Goal: Transaction & Acquisition: Purchase product/service

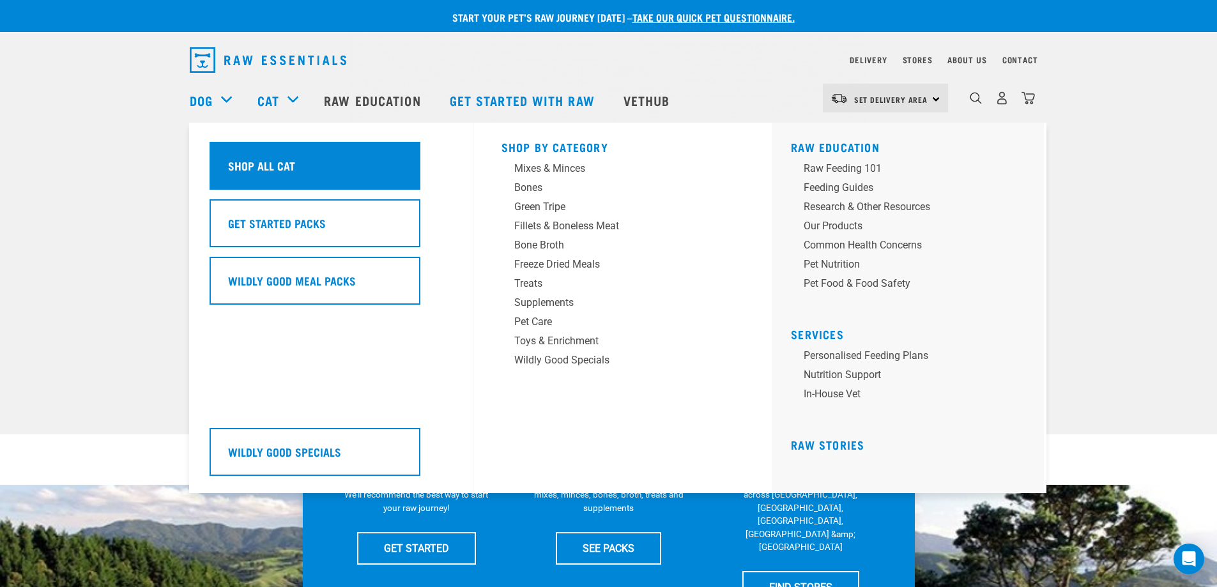
click at [282, 182] on div "Shop All Cat" at bounding box center [315, 166] width 211 height 48
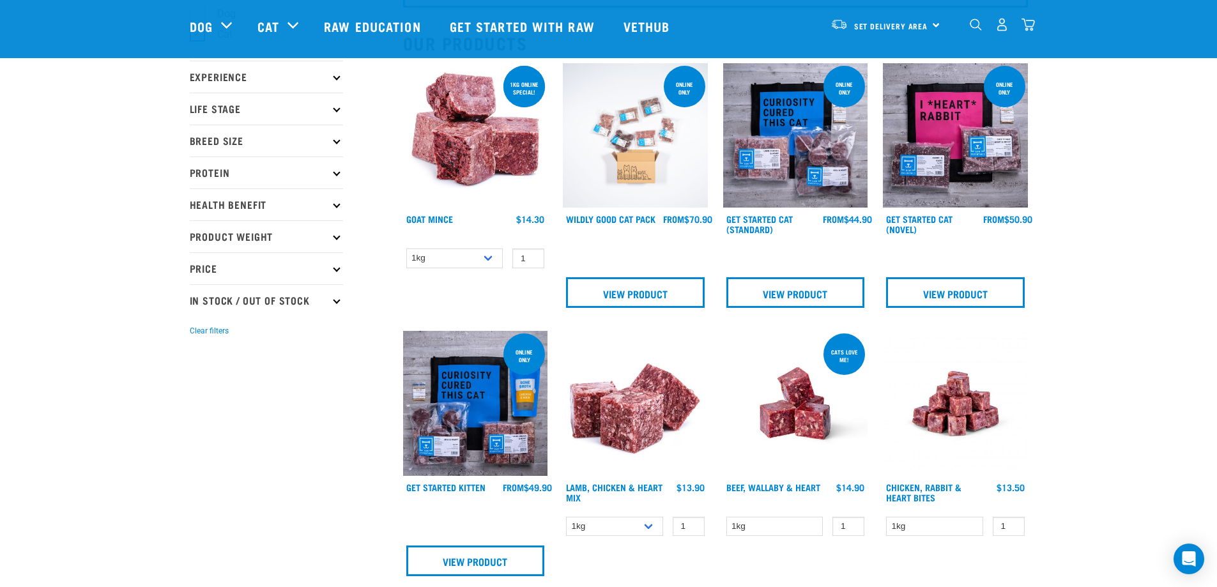
scroll to position [256, 0]
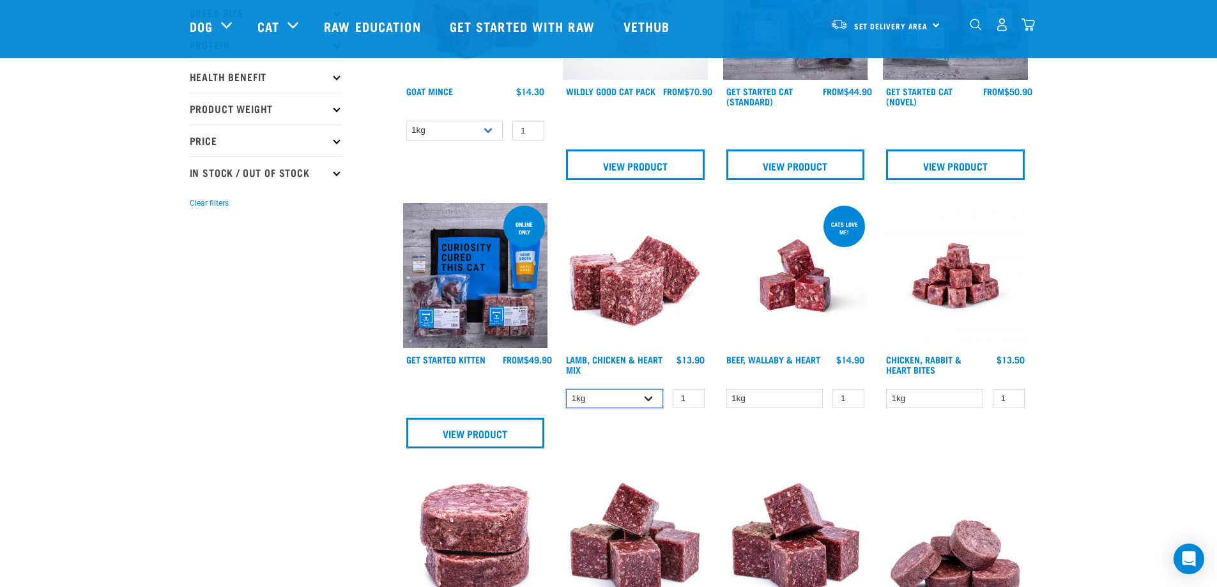
click at [613, 402] on select "1kg 3kg" at bounding box center [614, 399] width 97 height 20
select select "250"
click at [566, 389] on select "1kg 3kg" at bounding box center [614, 399] width 97 height 20
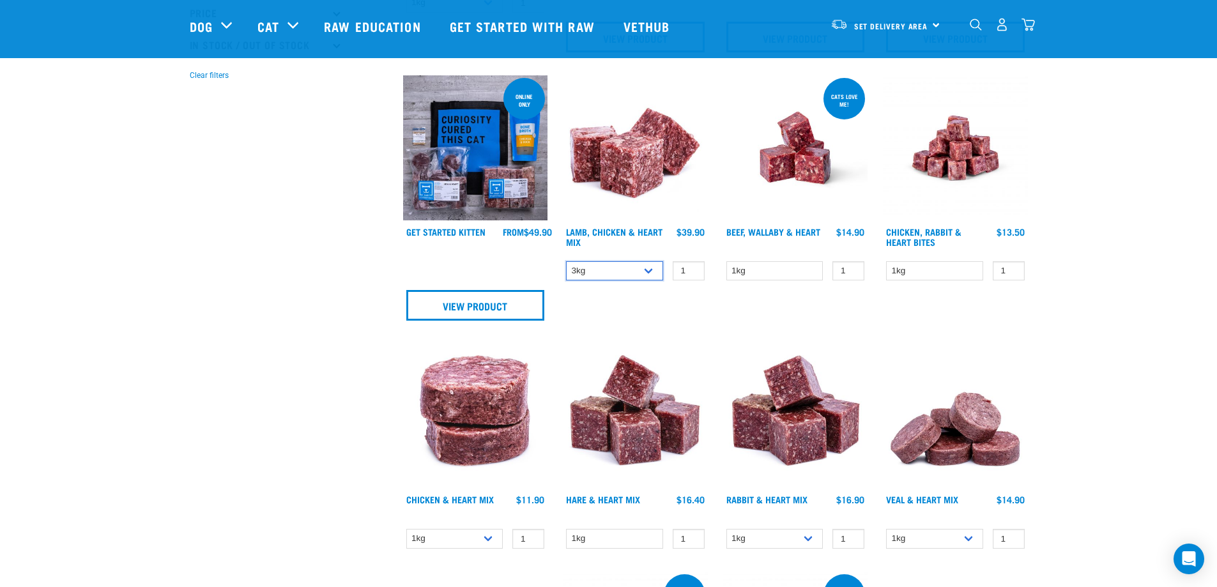
scroll to position [447, 0]
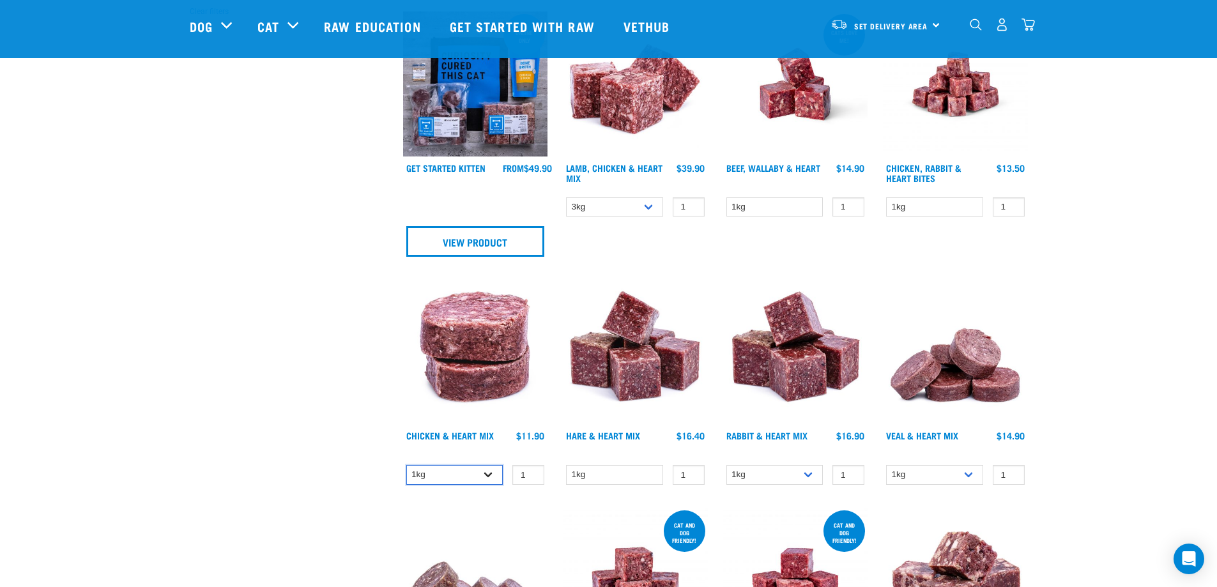
click at [480, 475] on select "1kg 3kg" at bounding box center [454, 475] width 97 height 20
select select "352"
click at [406, 465] on select "1kg 3kg" at bounding box center [454, 475] width 97 height 20
click at [798, 475] on select "1kg 3kg" at bounding box center [774, 475] width 97 height 20
select select "465"
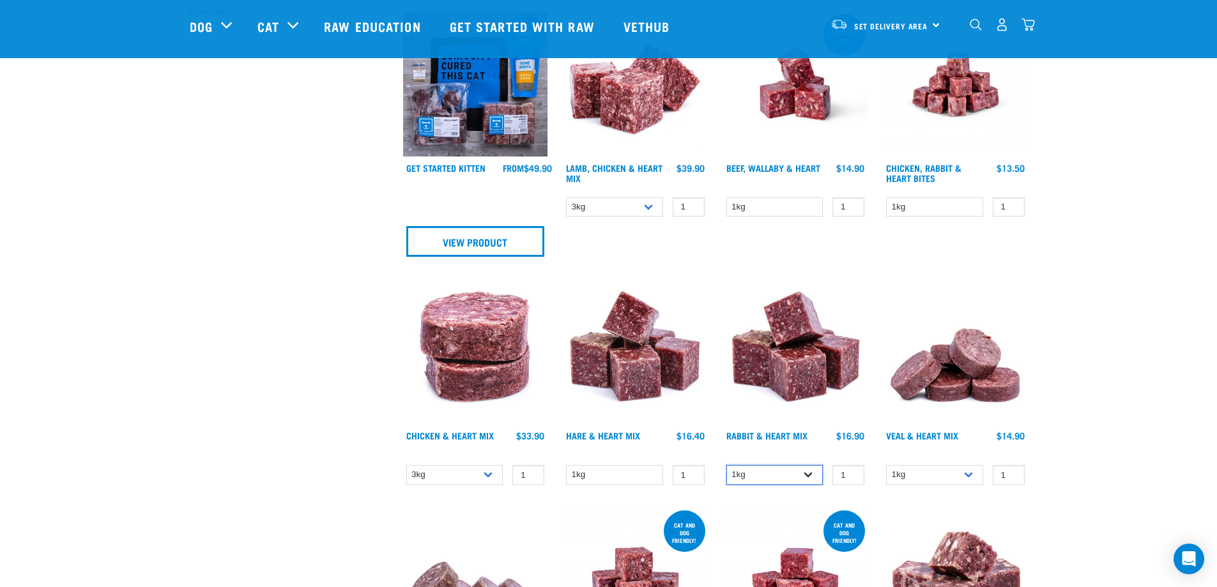
click at [726, 465] on select "1kg 3kg" at bounding box center [774, 475] width 97 height 20
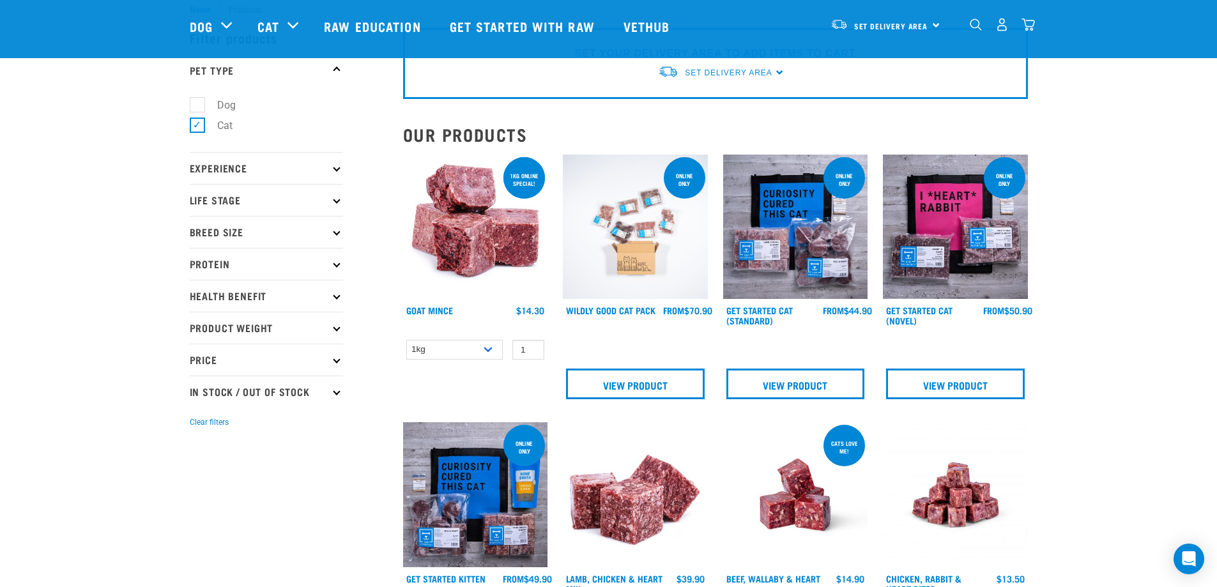
scroll to position [0, 0]
